Goal: Register for event/course

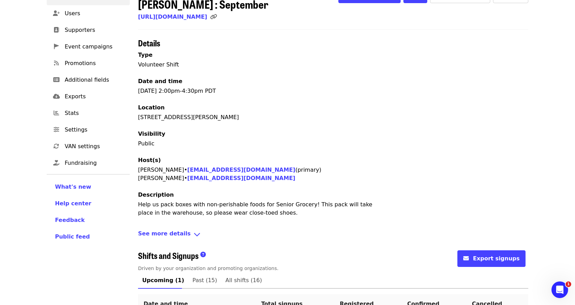
scroll to position [126, 0]
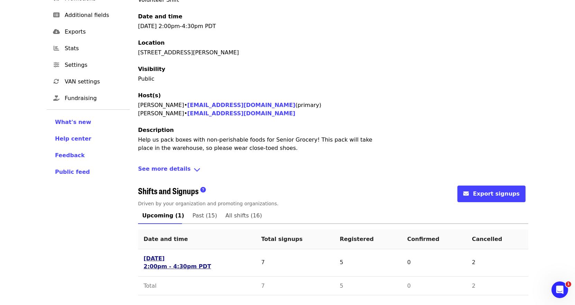
click at [162, 265] on link "[DATE] 2:00pm - 4:30pm PDT" at bounding box center [178, 263] width 68 height 16
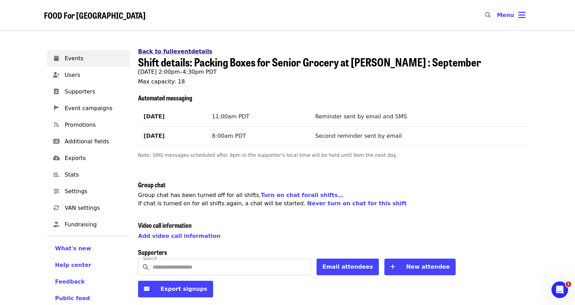
click at [174, 53] on link "Back to full event details" at bounding box center [175, 51] width 74 height 7
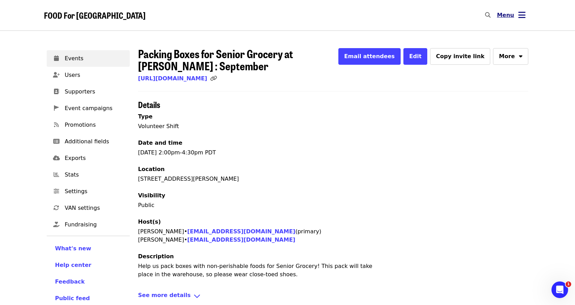
click at [523, 17] on icon "bars icon" at bounding box center [522, 15] width 7 height 10
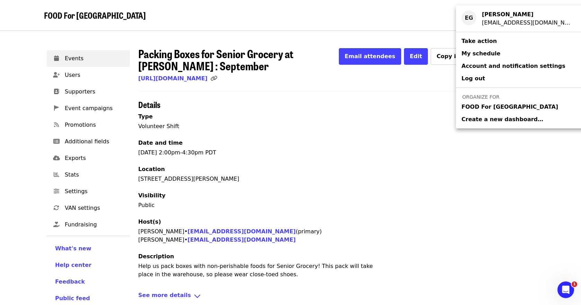
click at [488, 108] on span "FOOD For [GEOGRAPHIC_DATA]" at bounding box center [509, 107] width 97 height 8
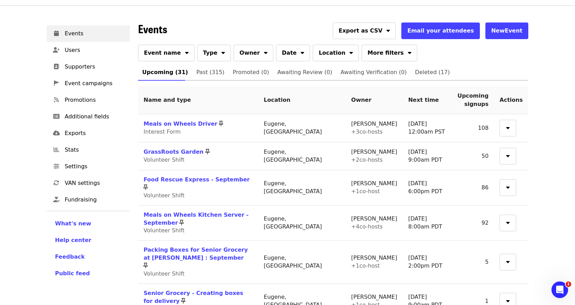
scroll to position [69, 0]
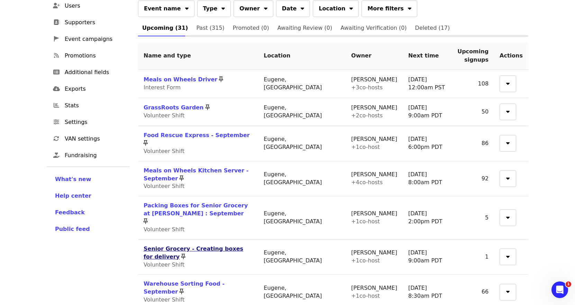
click at [213, 245] on link "Senior Grocery - Creating boxes for delivery" at bounding box center [194, 252] width 100 height 15
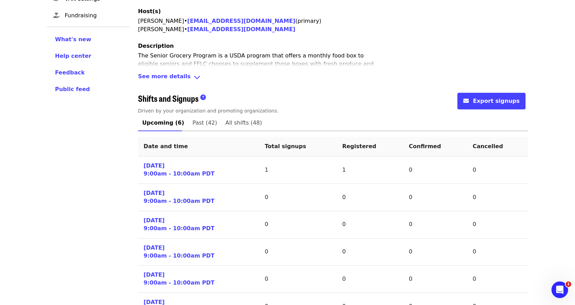
scroll to position [252, 0]
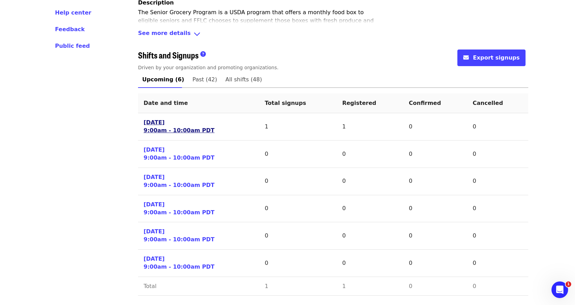
click at [172, 130] on link "[DATE] 9:00am - 10:00am PDT" at bounding box center [179, 127] width 71 height 16
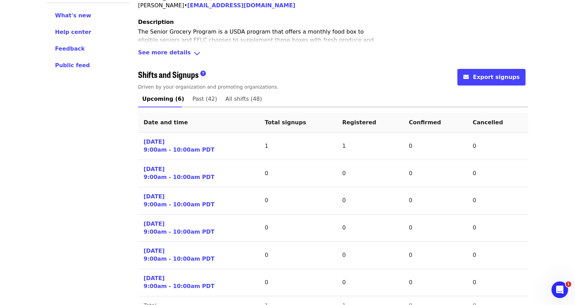
scroll to position [252, 0]
